Goal: Task Accomplishment & Management: Manage account settings

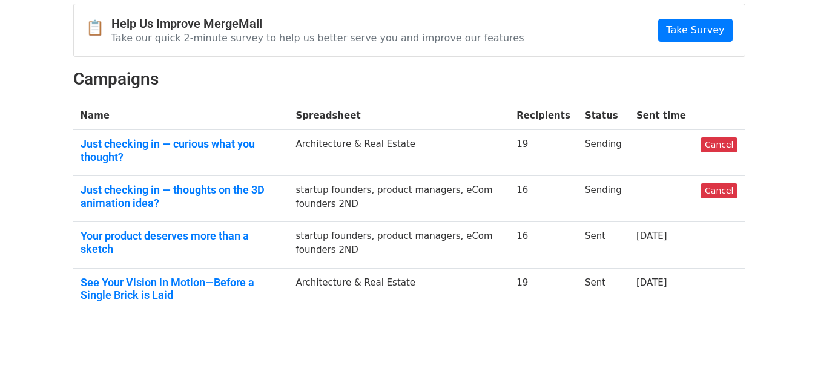
scroll to position [79, 0]
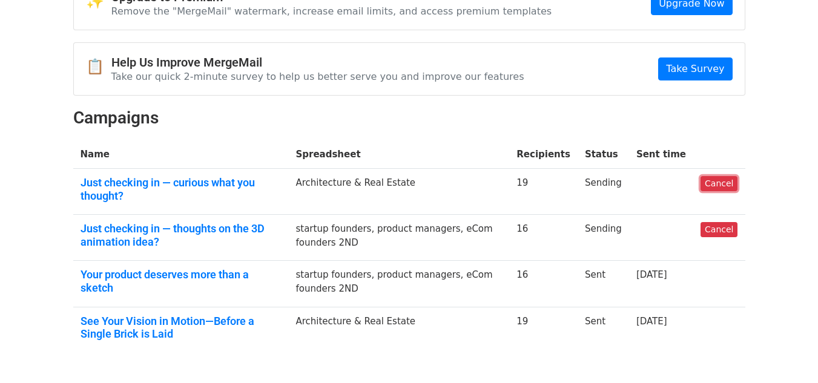
drag, startPoint x: 709, startPoint y: 185, endPoint x: 485, endPoint y: 81, distance: 247.1
click at [708, 185] on link "Cancel" at bounding box center [719, 183] width 37 height 15
click at [719, 222] on link "Cancel" at bounding box center [719, 229] width 37 height 15
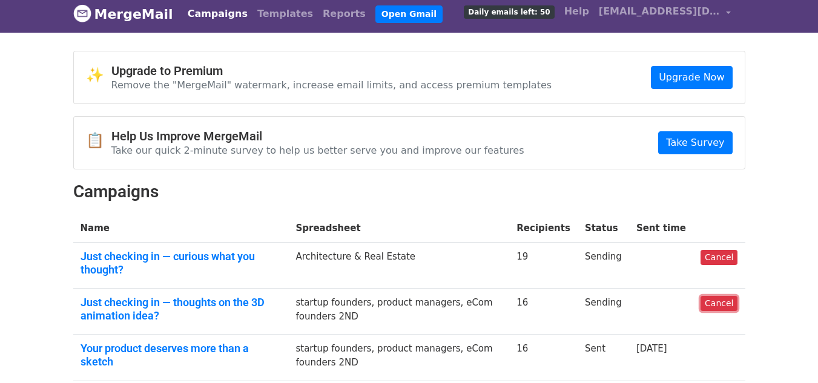
scroll to position [0, 0]
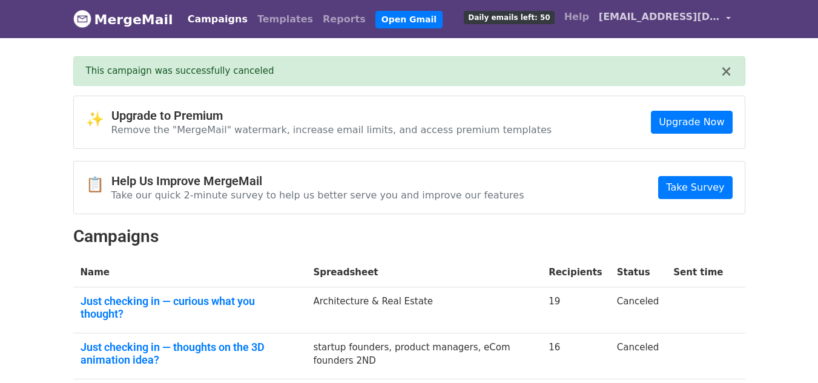
click at [727, 18] on link "[EMAIL_ADDRESS][DOMAIN_NAME]" at bounding box center [665, 19] width 142 height 28
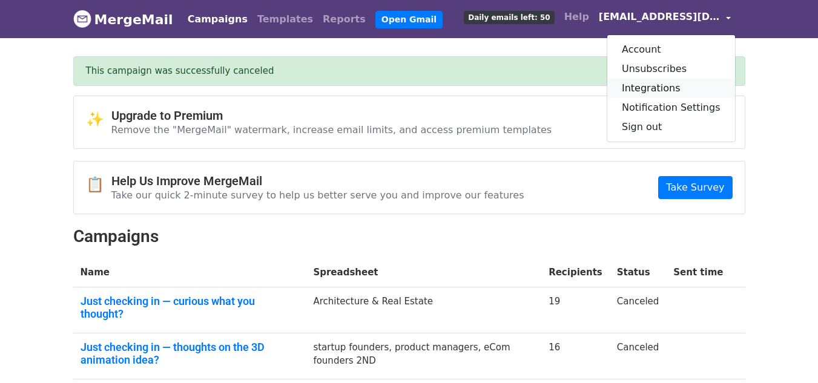
click at [647, 96] on link "Integrations" at bounding box center [671, 88] width 128 height 19
